Goal: Transaction & Acquisition: Purchase product/service

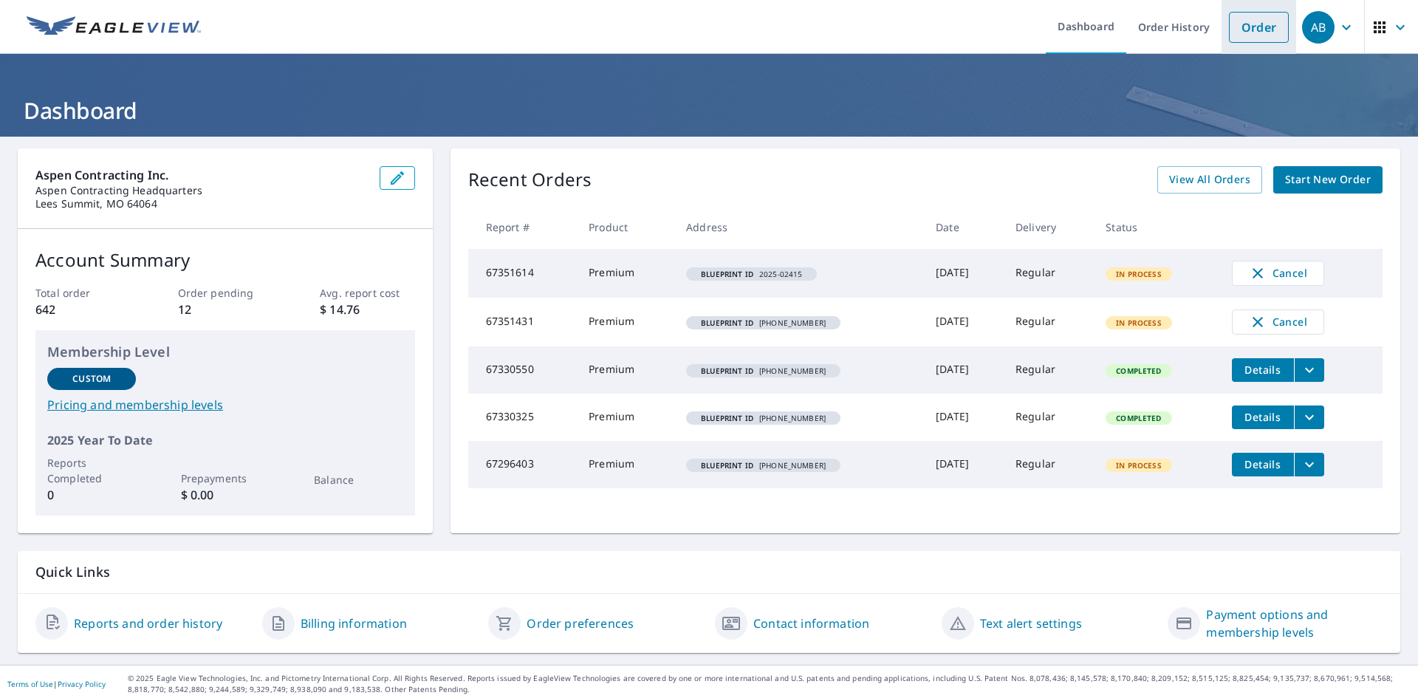
click at [1235, 28] on link "Order" at bounding box center [1259, 27] width 60 height 31
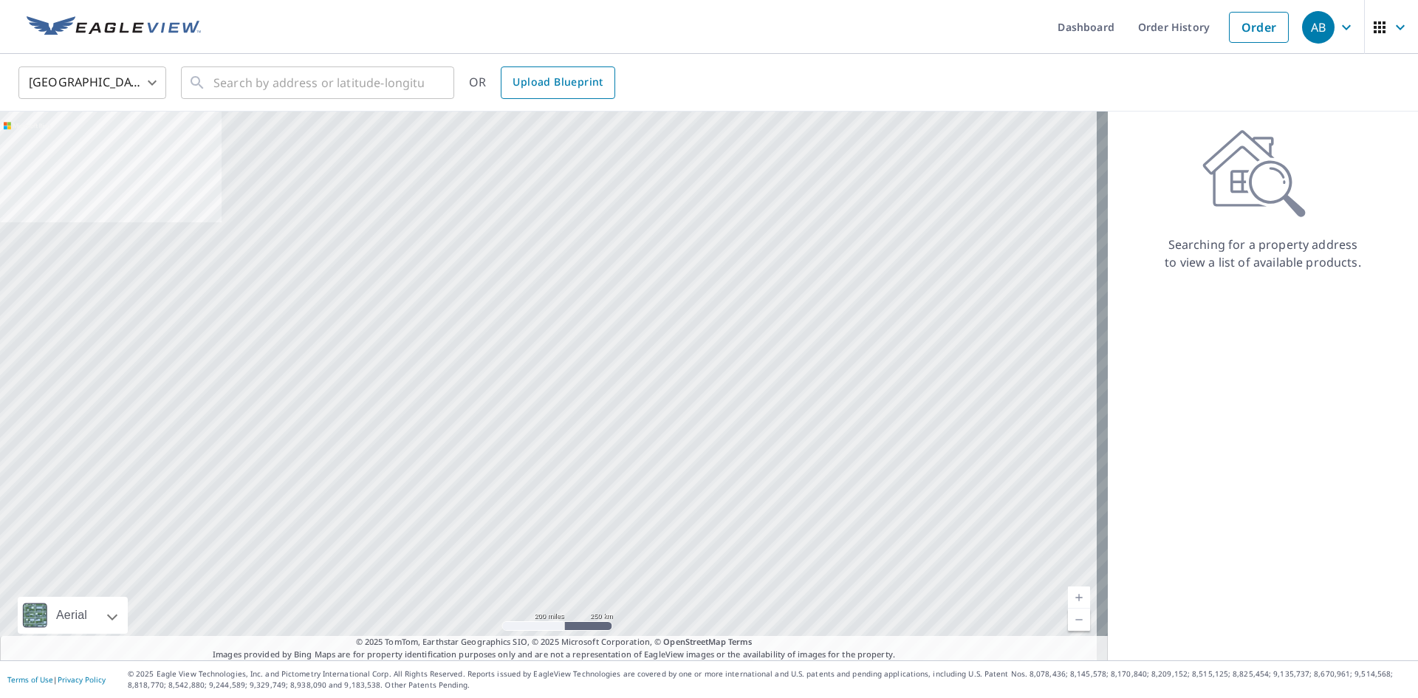
click at [546, 86] on span "Upload Blueprint" at bounding box center [558, 82] width 90 height 18
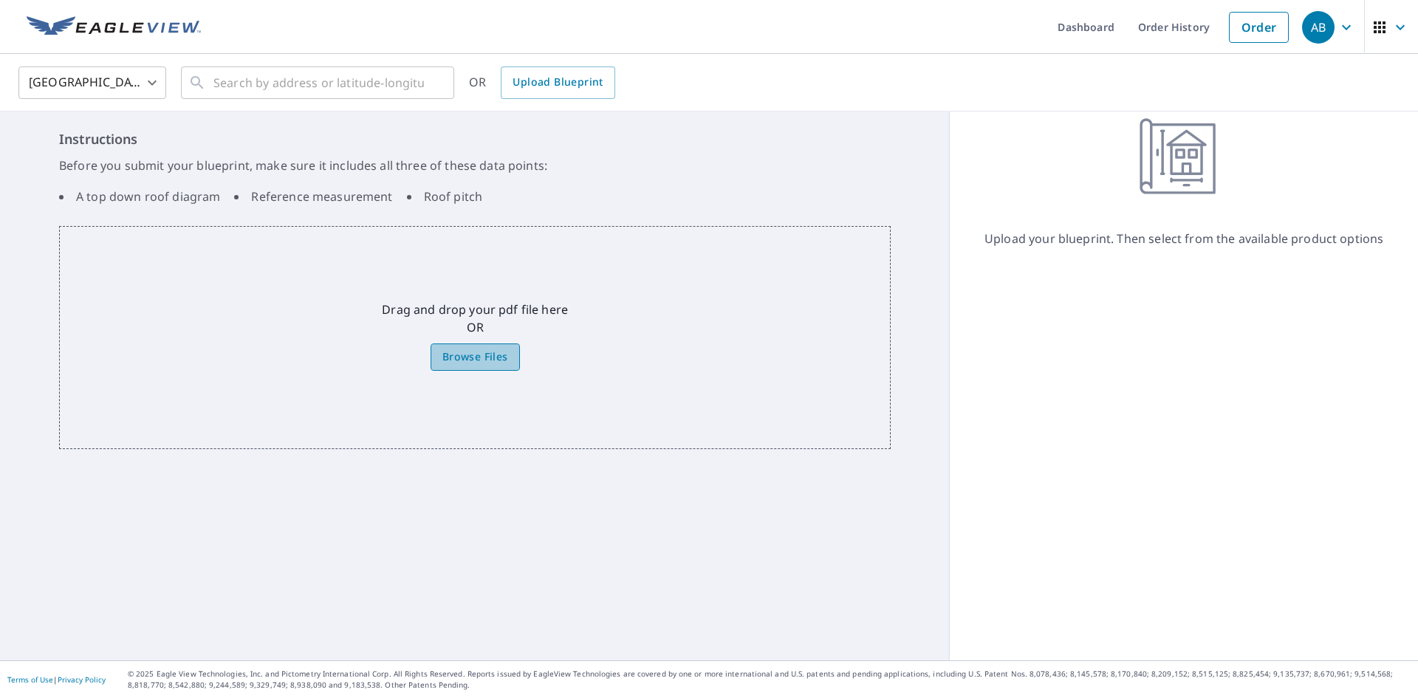
click at [465, 349] on label "Browse Files" at bounding box center [475, 357] width 89 height 27
click at [0, 0] on input "Browse Files" at bounding box center [0, 0] width 0 height 0
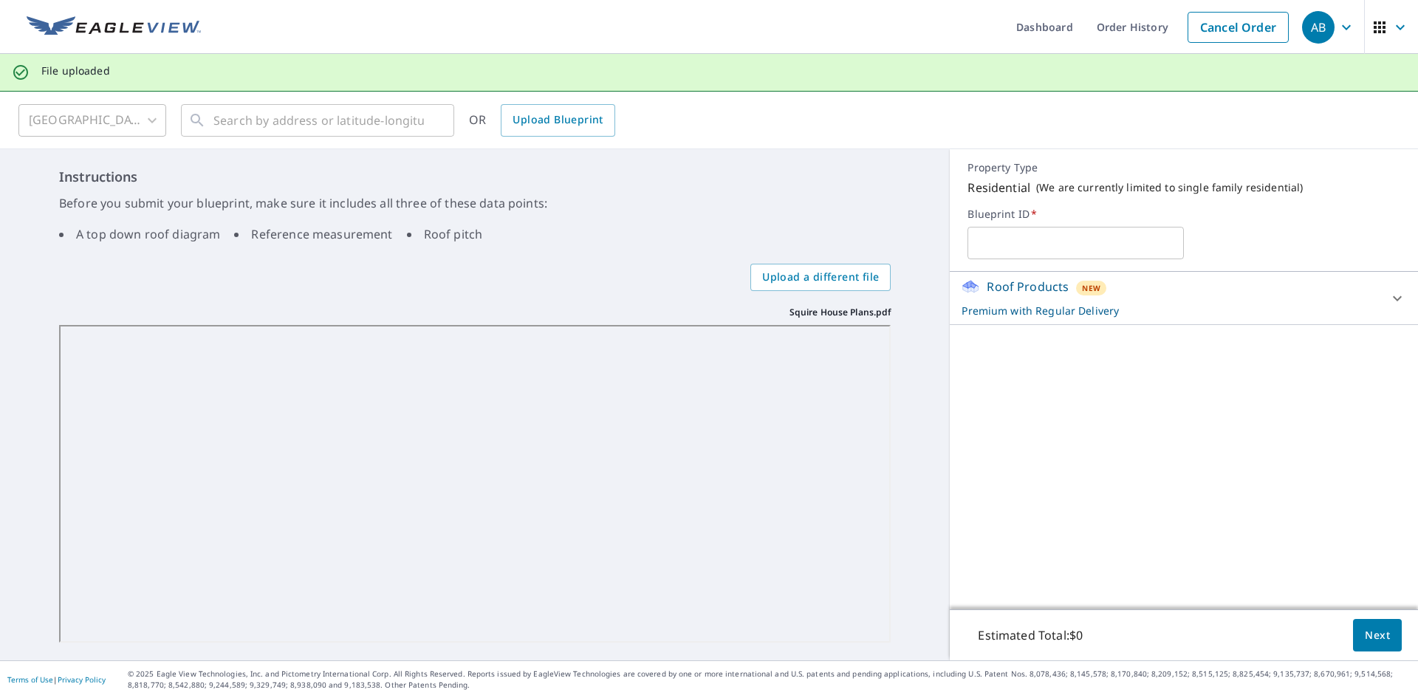
click at [1035, 248] on input "text" at bounding box center [1076, 242] width 216 height 41
paste input "[PHONE_NUMBER]"
type input "[PHONE_NUMBER]"
click at [1365, 634] on span "Next" at bounding box center [1377, 635] width 25 height 18
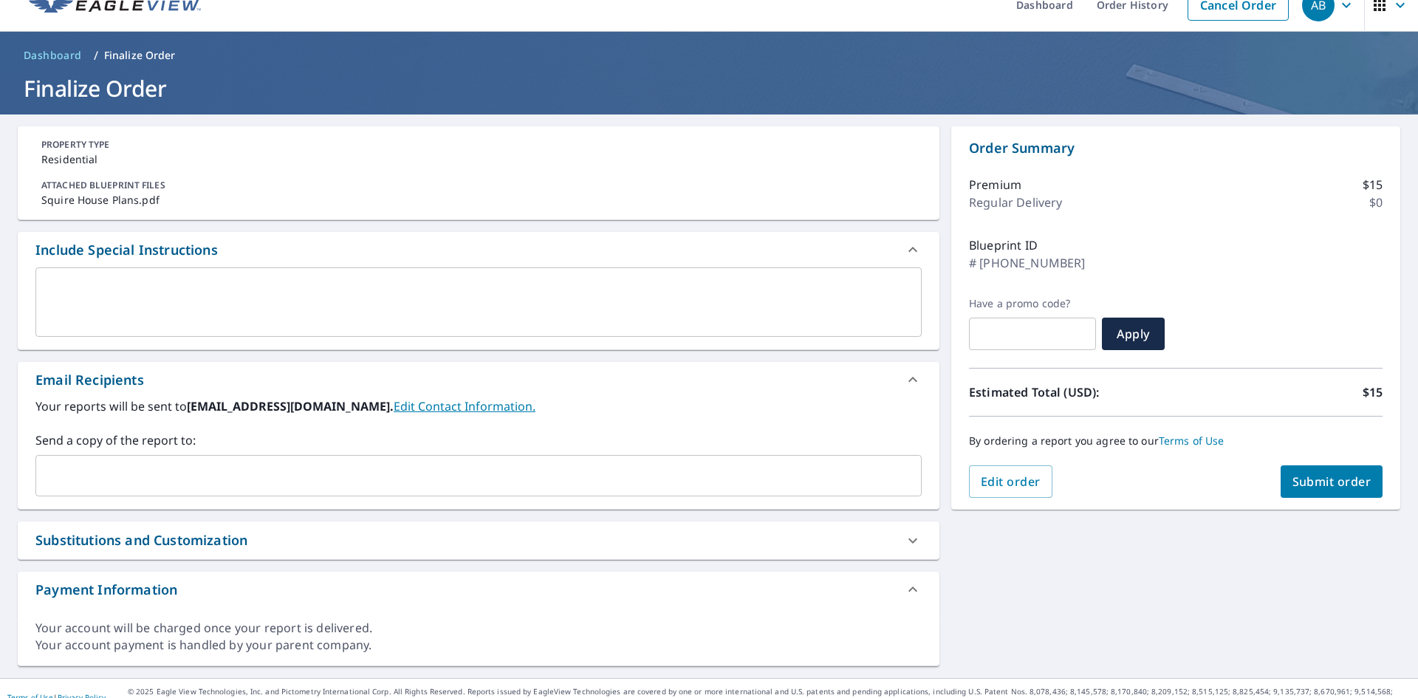
scroll to position [40, 0]
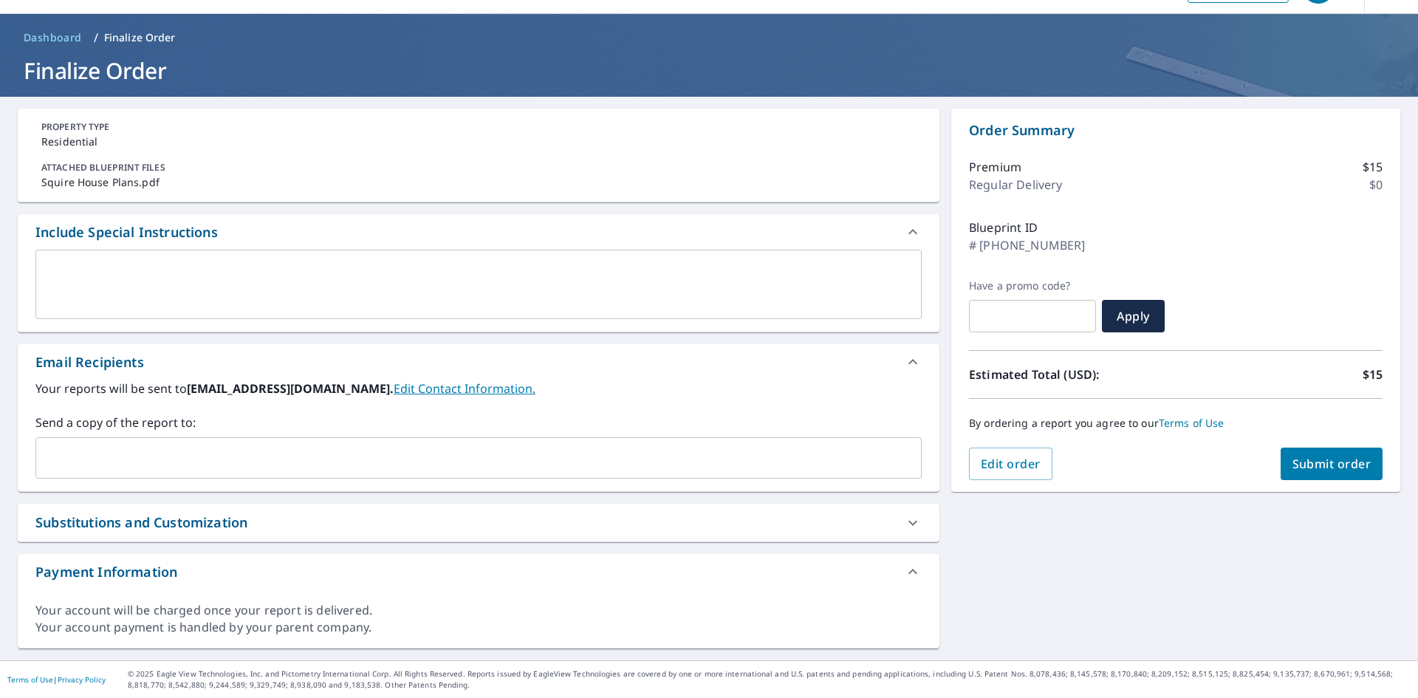
click at [228, 466] on input "text" at bounding box center [467, 458] width 851 height 28
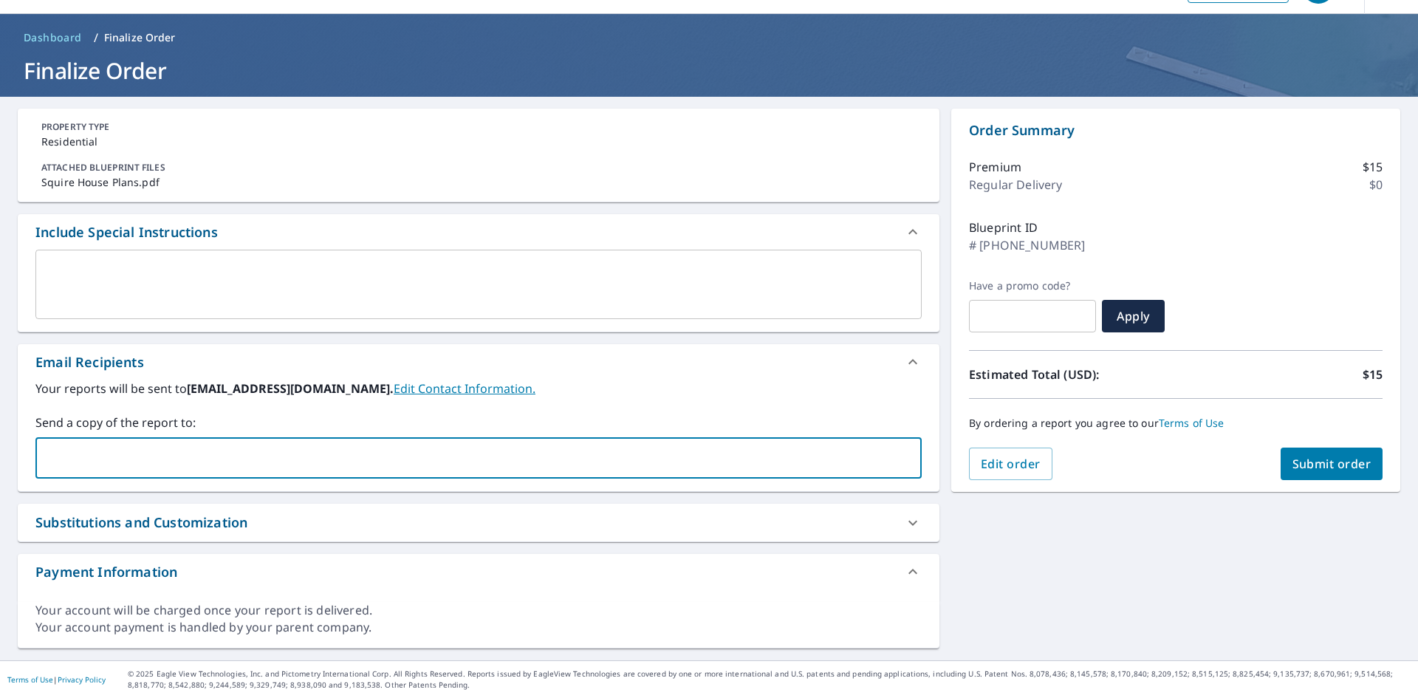
type input "[EMAIL_ADDRESS][DOMAIN_NAME]"
click at [1353, 467] on span "Submit order" at bounding box center [1332, 464] width 79 height 16
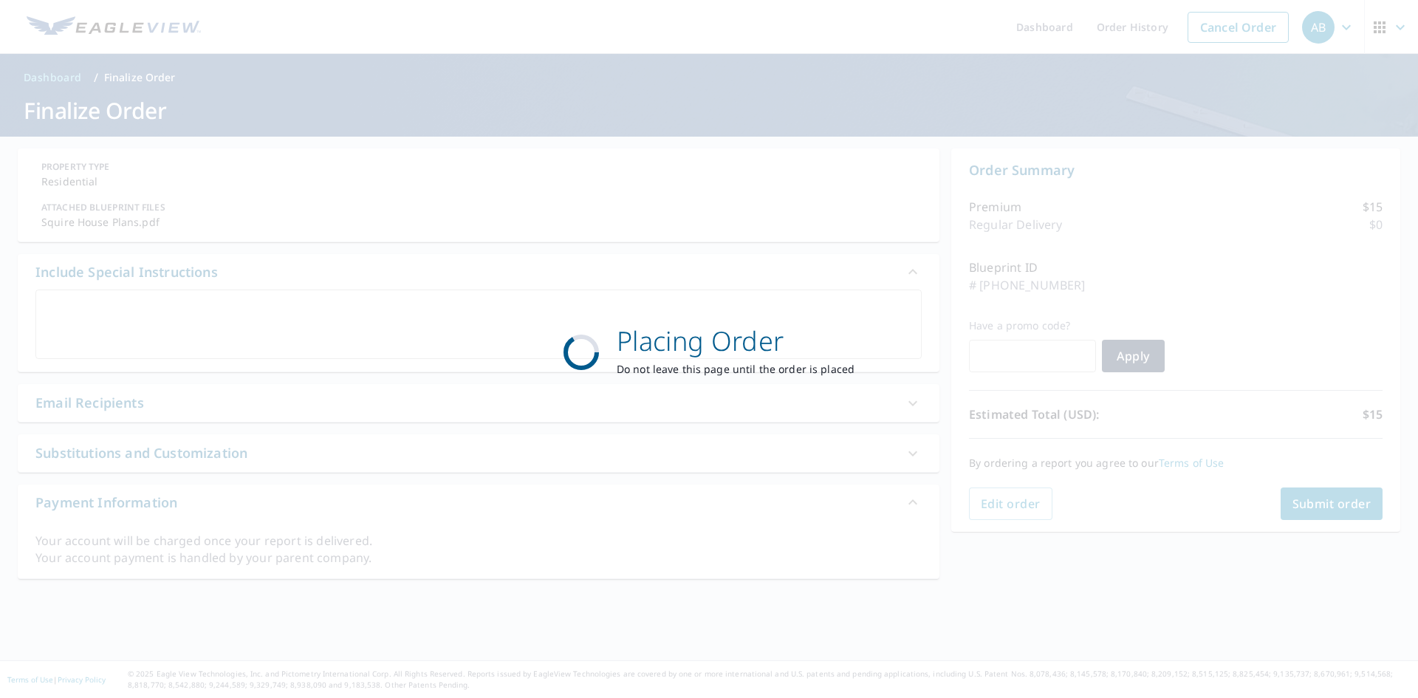
scroll to position [0, 0]
